Goal: Task Accomplishment & Management: Manage account settings

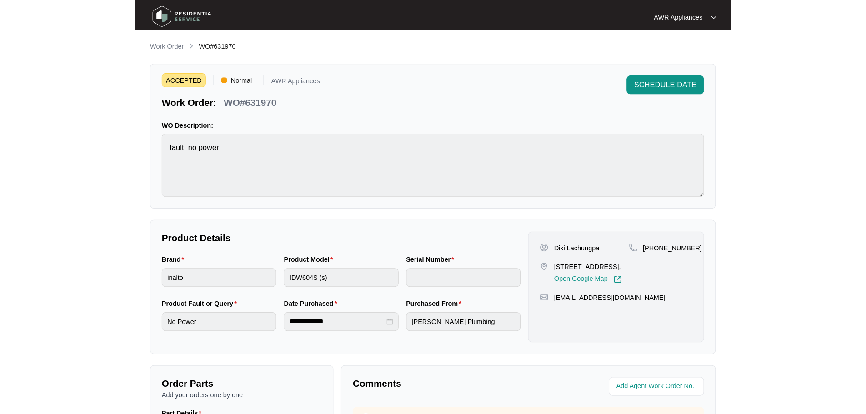
scroll to position [14, 0]
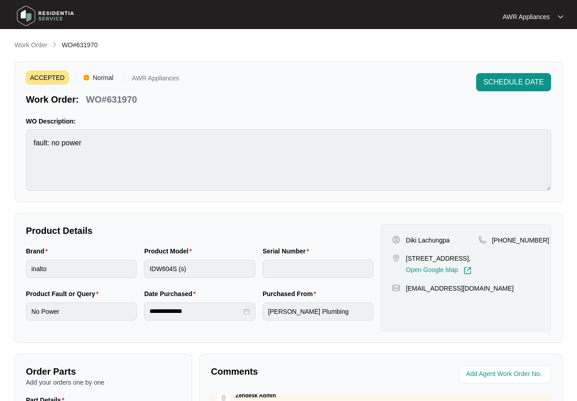
click at [25, 16] on img at bounding box center [46, 15] width 64 height 27
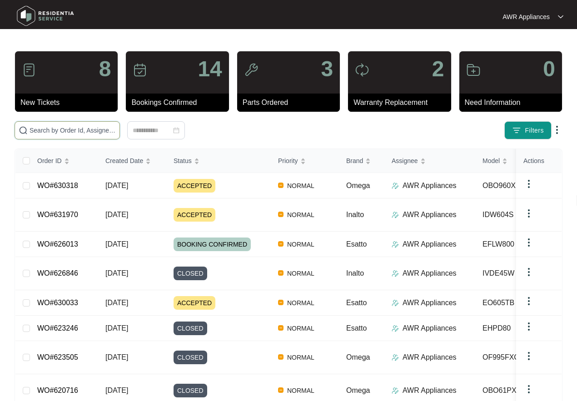
click at [40, 130] on input "text" at bounding box center [73, 130] width 86 height 10
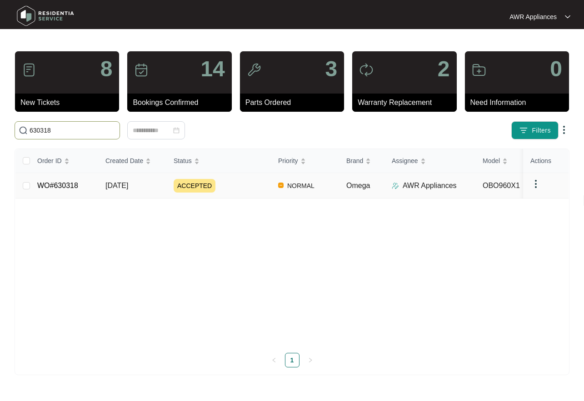
type input "630318"
click at [56, 186] on link "WO#630318" at bounding box center [57, 186] width 41 height 8
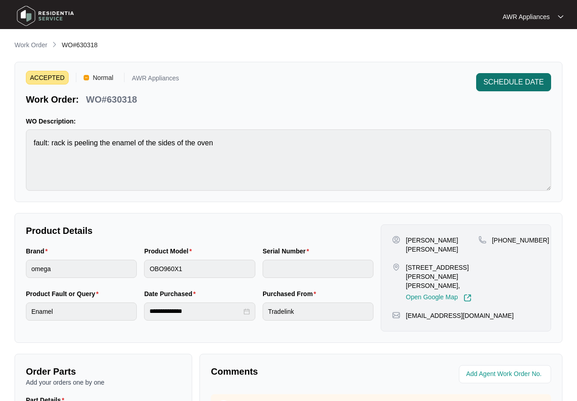
click at [505, 80] on span "SCHEDULE DATE" at bounding box center [514, 82] width 60 height 11
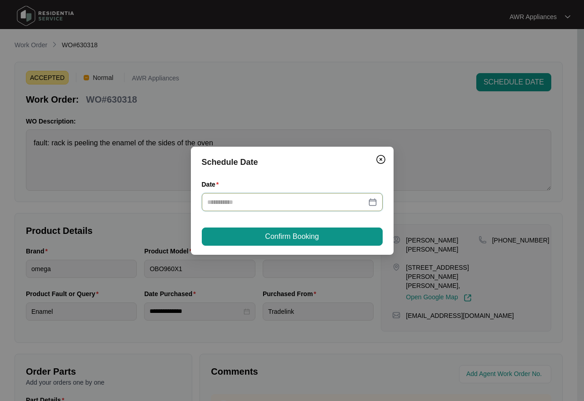
click at [305, 201] on input "Date" at bounding box center [286, 202] width 159 height 10
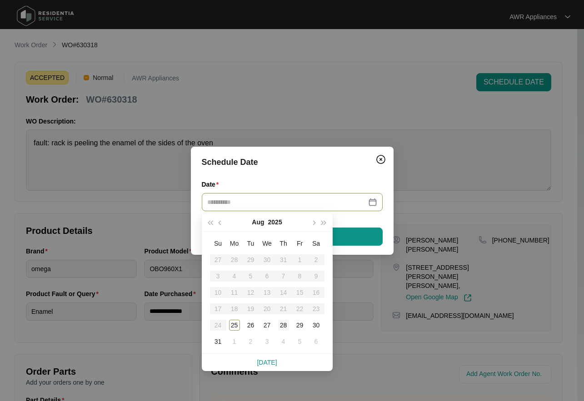
click at [279, 325] on div "28" at bounding box center [283, 325] width 11 height 11
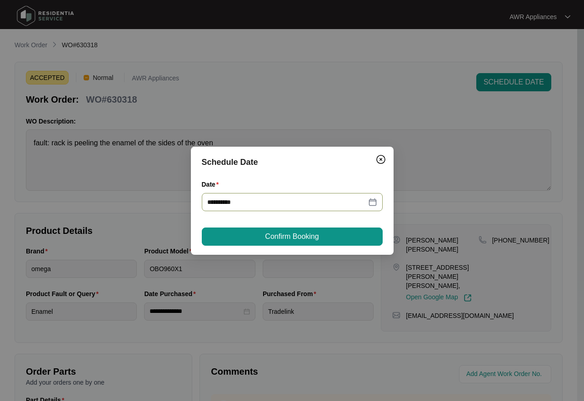
type input "**********"
drag, startPoint x: 286, startPoint y: 234, endPoint x: 295, endPoint y: 234, distance: 8.6
click at [286, 234] on span "Confirm Booking" at bounding box center [292, 236] width 54 height 11
